Goal: Register for event/course

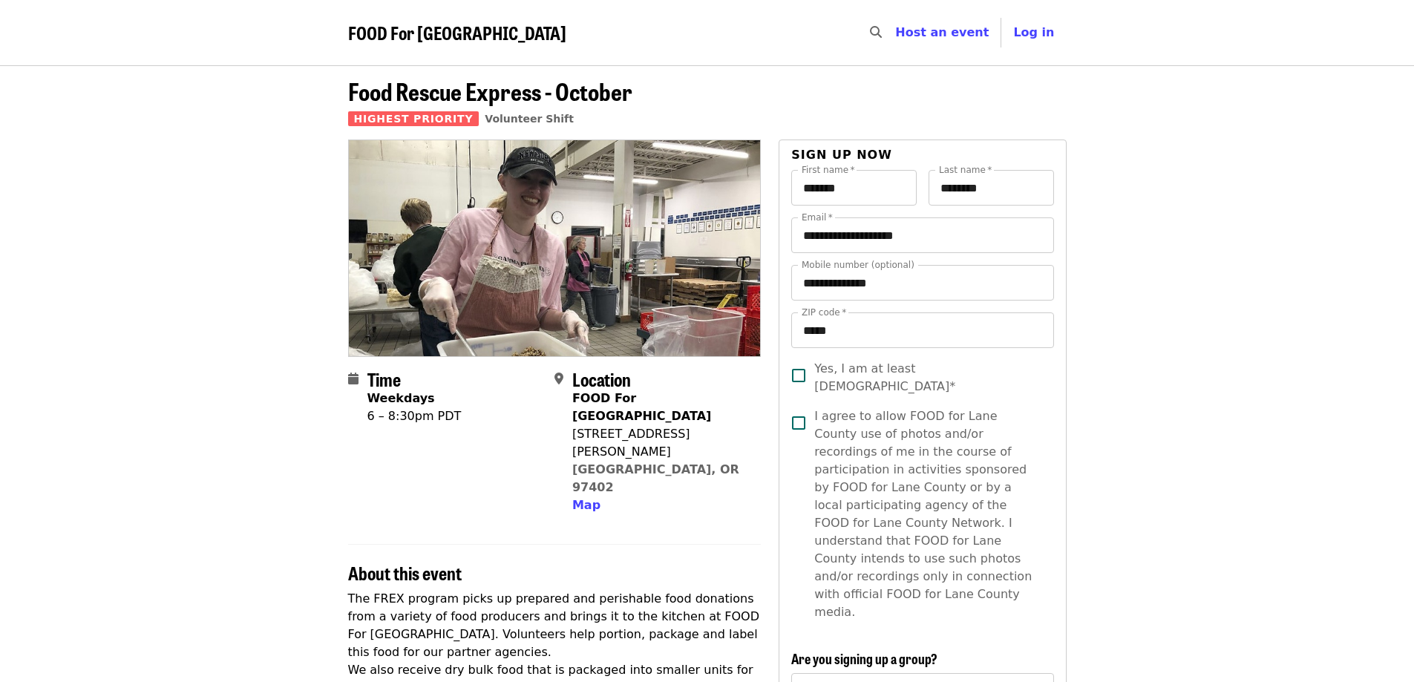
click at [500, 101] on span "Food Rescue Express - October" at bounding box center [490, 90] width 284 height 35
click at [496, 93] on span "Food Rescue Express - October" at bounding box center [490, 90] width 284 height 35
click at [425, 33] on span "FOOD For [GEOGRAPHIC_DATA]" at bounding box center [457, 32] width 218 height 26
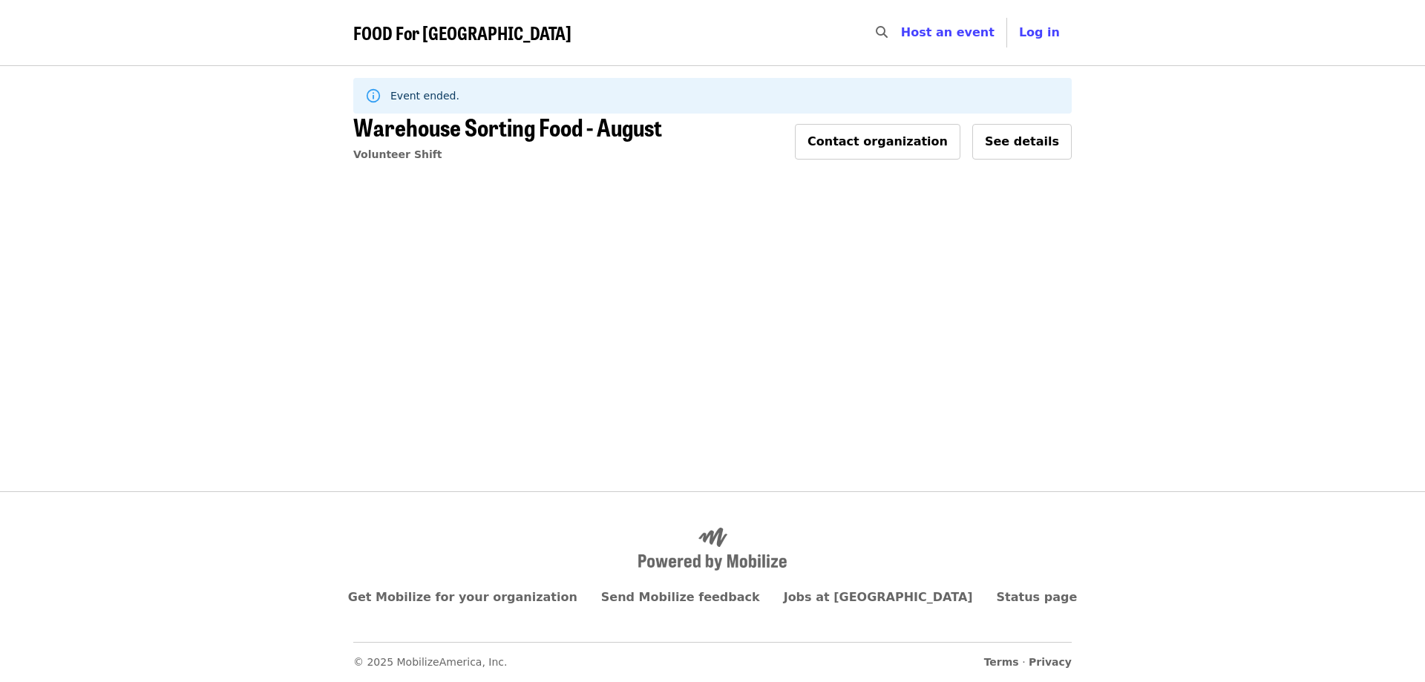
click at [466, 39] on span "FOOD For [GEOGRAPHIC_DATA]" at bounding box center [462, 32] width 218 height 26
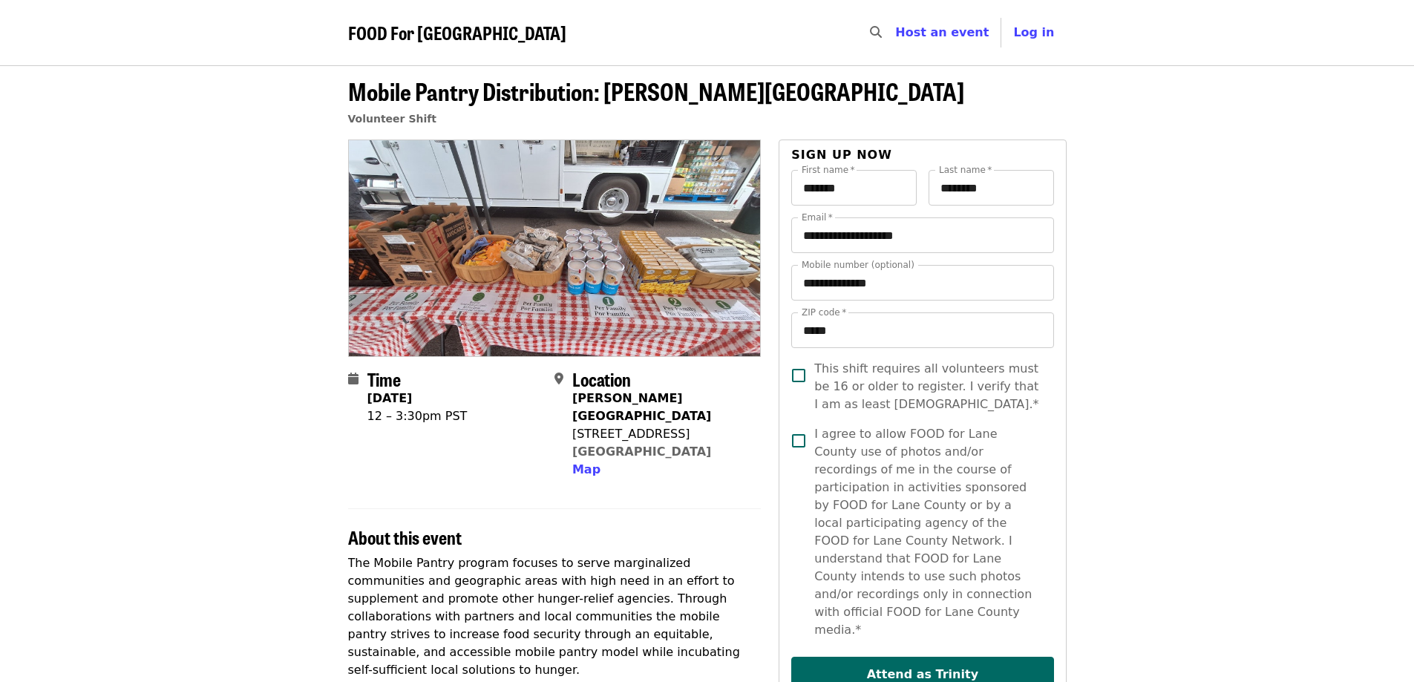
click at [395, 24] on span "FOOD For [GEOGRAPHIC_DATA]" at bounding box center [457, 32] width 218 height 26
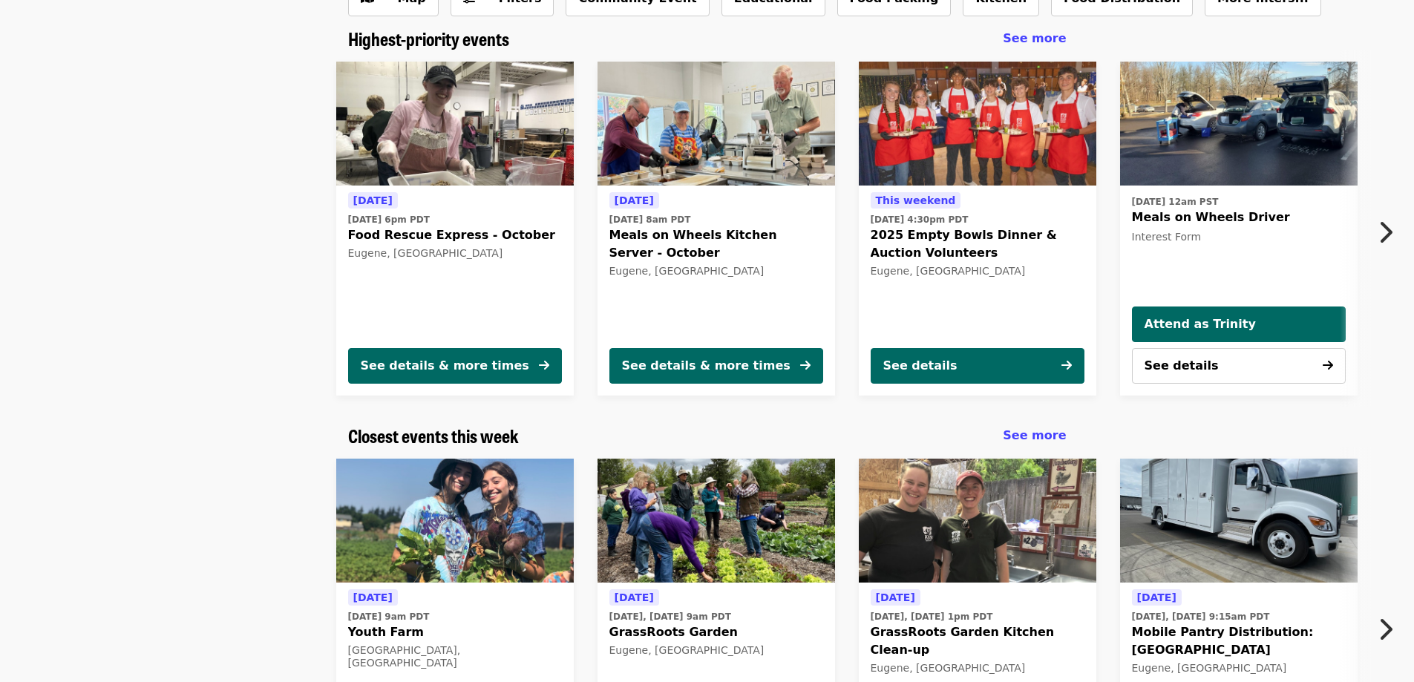
scroll to position [74, 0]
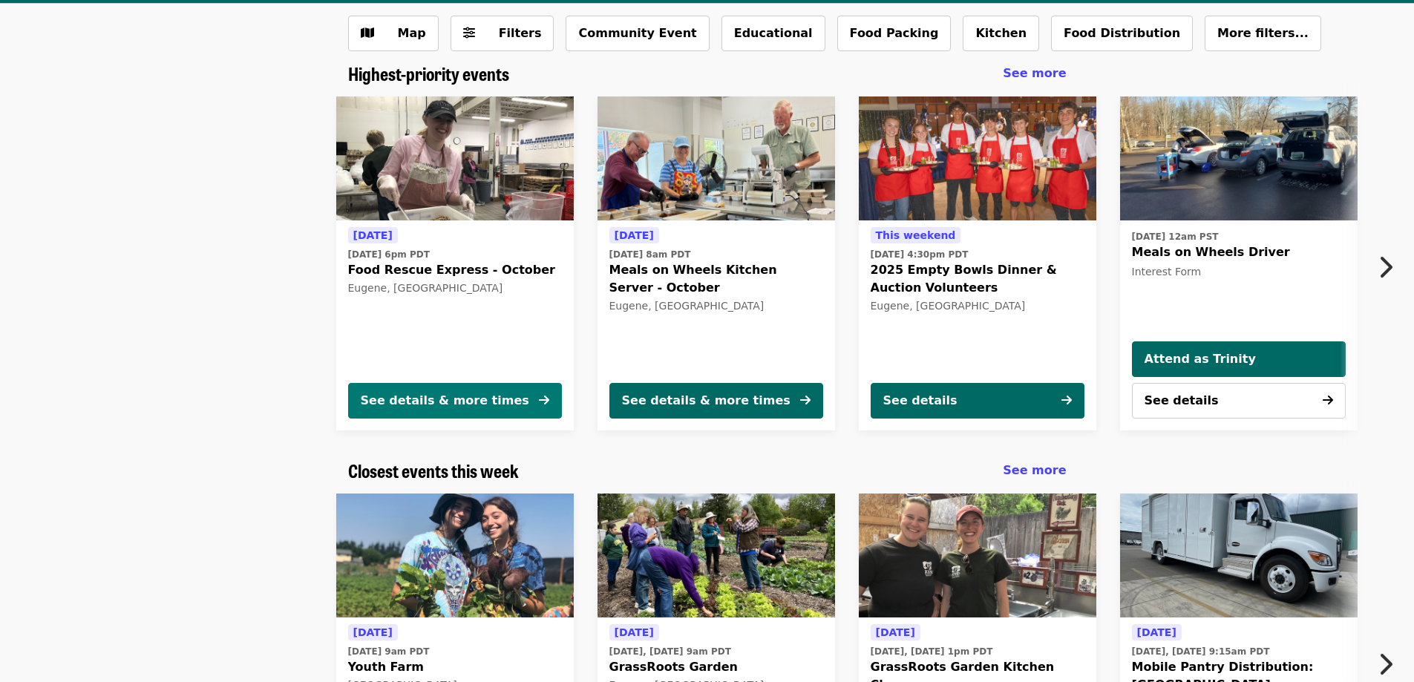
click at [470, 404] on div "See details & more times" at bounding box center [445, 401] width 168 height 18
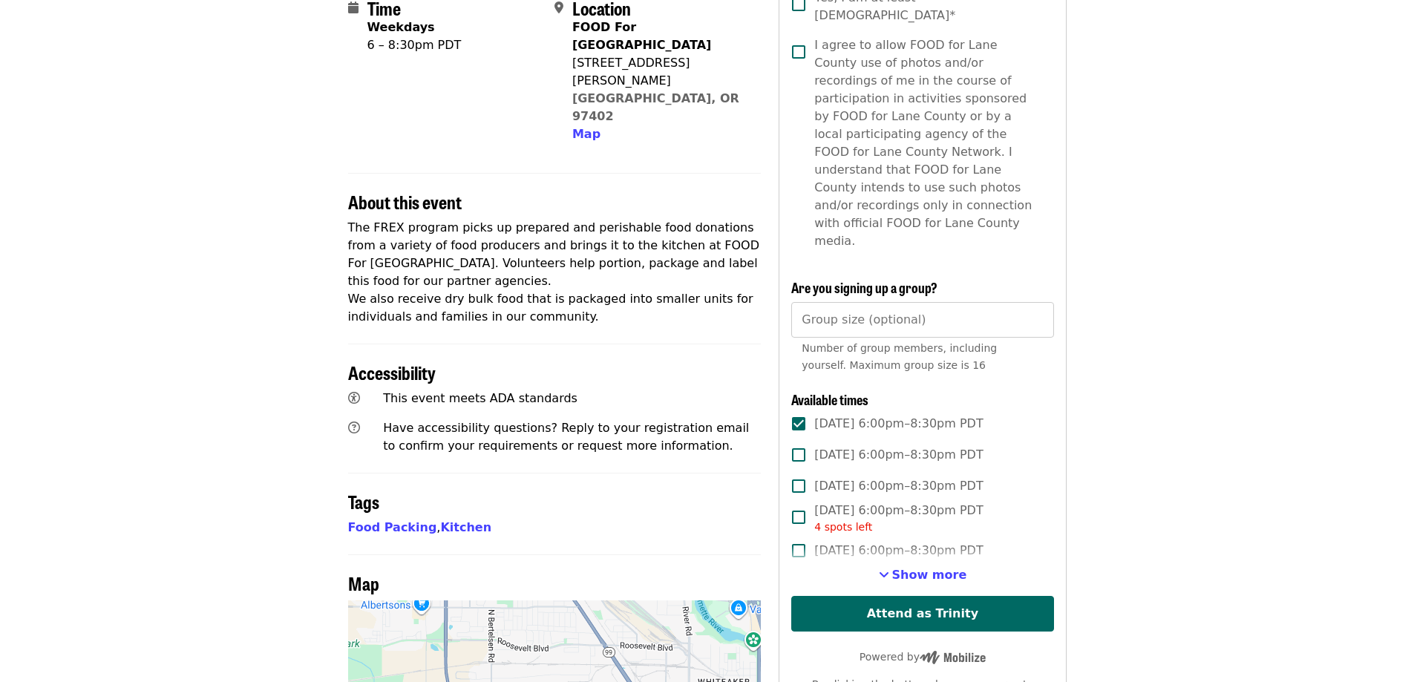
scroll to position [445, 0]
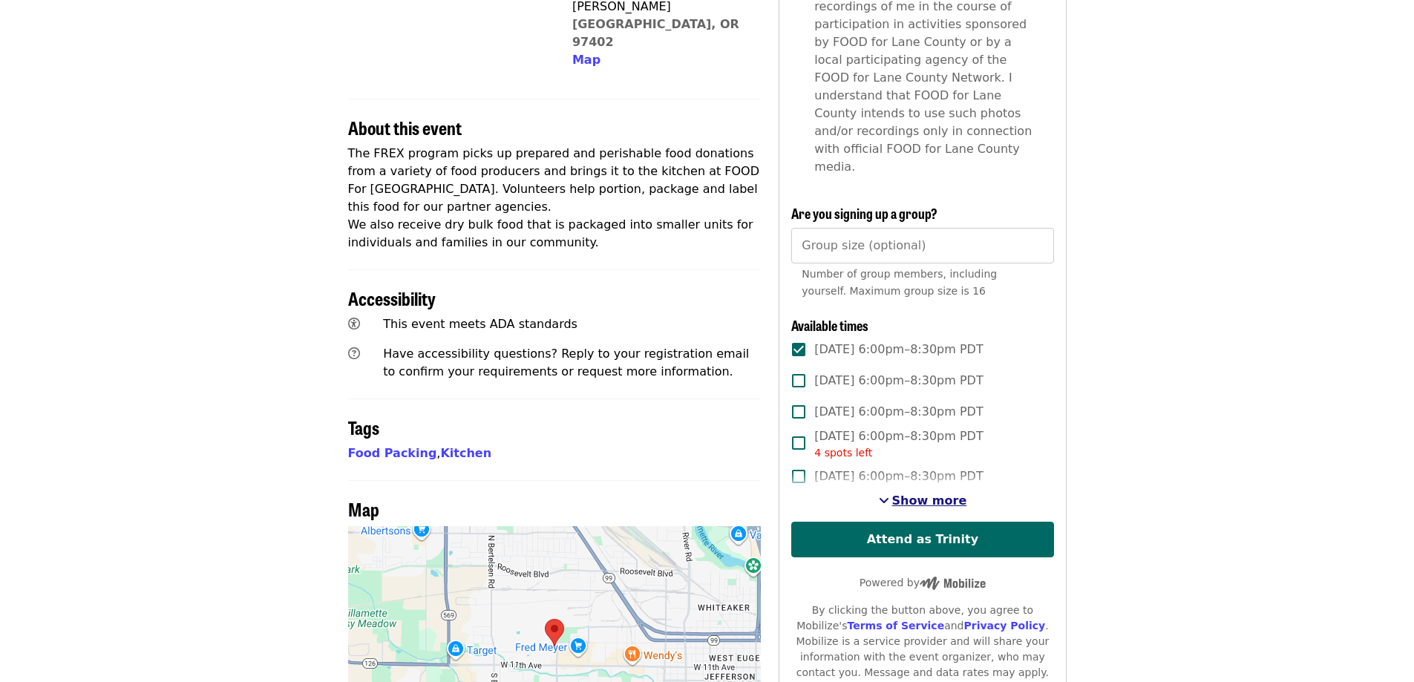
click at [904, 493] on span "Show more" at bounding box center [929, 500] width 75 height 14
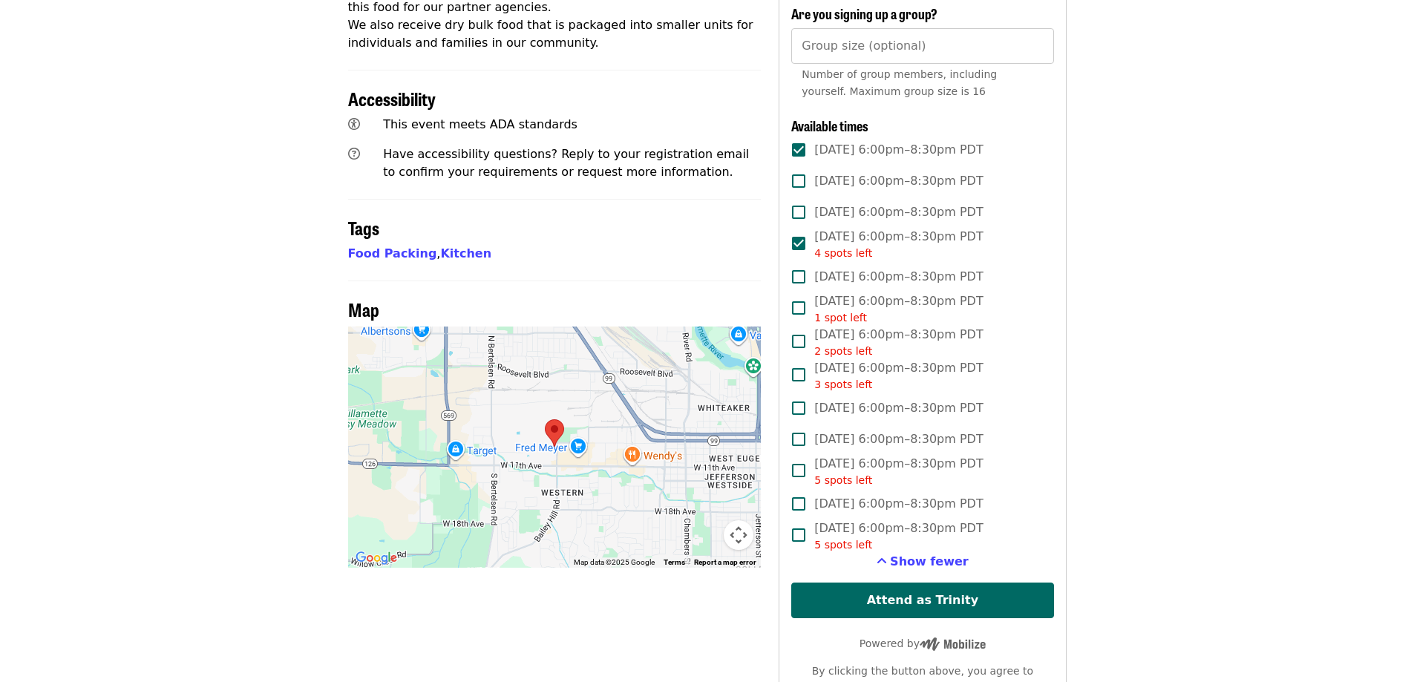
scroll to position [668, 0]
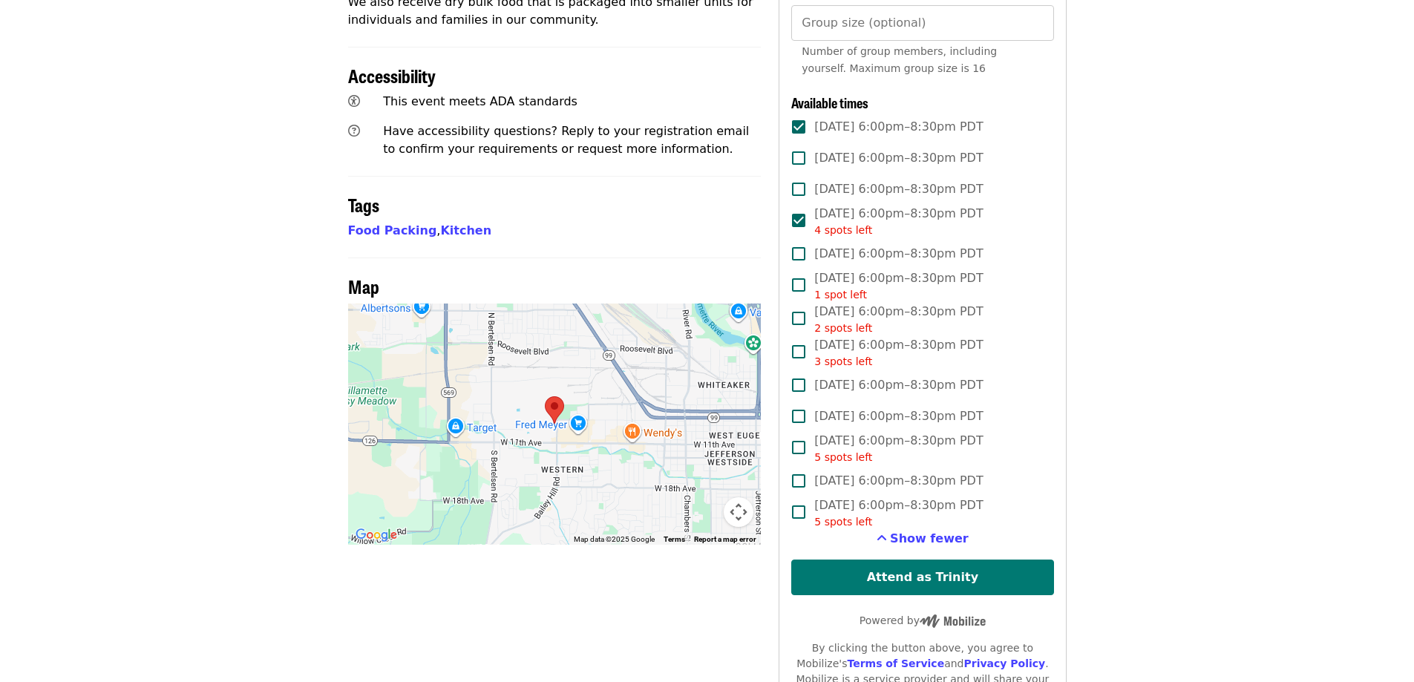
click at [845, 559] on button "Attend as Trinity" at bounding box center [922, 577] width 262 height 36
